Goal: Task Accomplishment & Management: Use online tool/utility

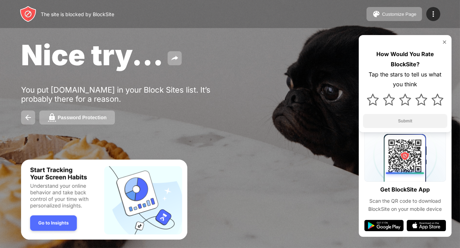
click at [50, 220] on img "Banner Message" at bounding box center [104, 199] width 166 height 80
click at [441, 42] on div at bounding box center [405, 42] width 84 height 6
click at [444, 42] on img at bounding box center [445, 42] width 6 height 6
